Goal: Task Accomplishment & Management: Manage account settings

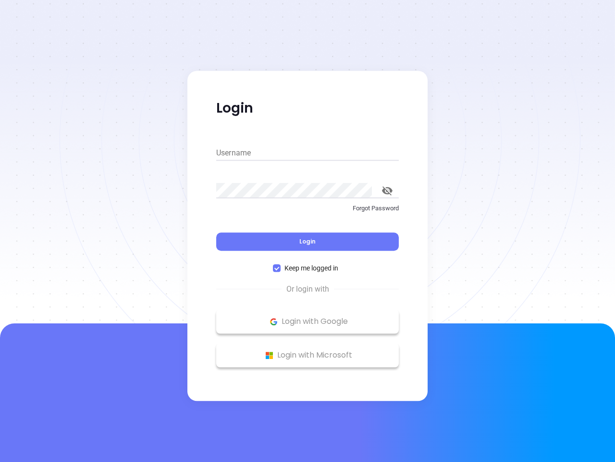
click at [308, 231] on div "Login" at bounding box center [307, 236] width 183 height 30
click at [308, 153] on input "Username" at bounding box center [307, 152] width 183 height 15
click at [388, 190] on icon "toggle password visibility" at bounding box center [387, 190] width 11 height 9
click at [308, 241] on span "Login" at bounding box center [308, 241] width 16 height 8
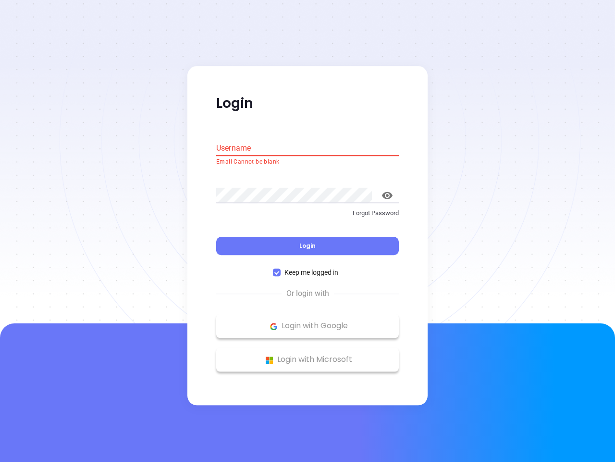
click at [308, 268] on span "Keep me logged in" at bounding box center [312, 272] width 62 height 11
click at [281, 269] on input "Keep me logged in" at bounding box center [277, 273] width 8 height 8
checkbox input "false"
click at [308, 321] on p "Login with Google" at bounding box center [307, 326] width 173 height 14
click at [308, 355] on p "Login with Microsoft" at bounding box center [307, 359] width 173 height 14
